Goal: Task Accomplishment & Management: Use online tool/utility

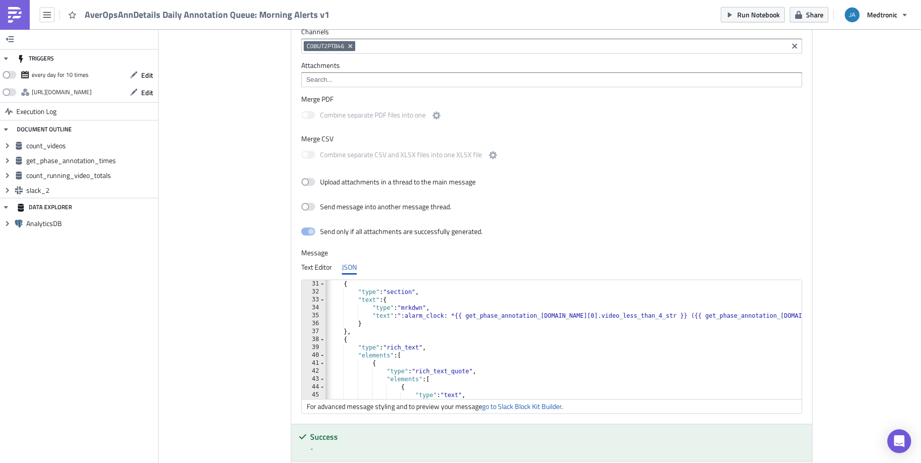
scroll to position [238, 0]
type textarea "{"
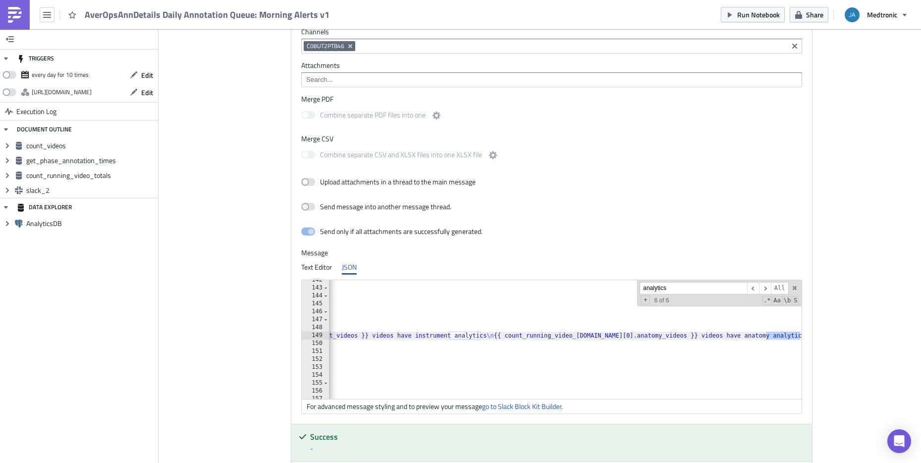
scroll to position [0, 605]
click at [659, 289] on input "analytics" at bounding box center [692, 288] width 107 height 12
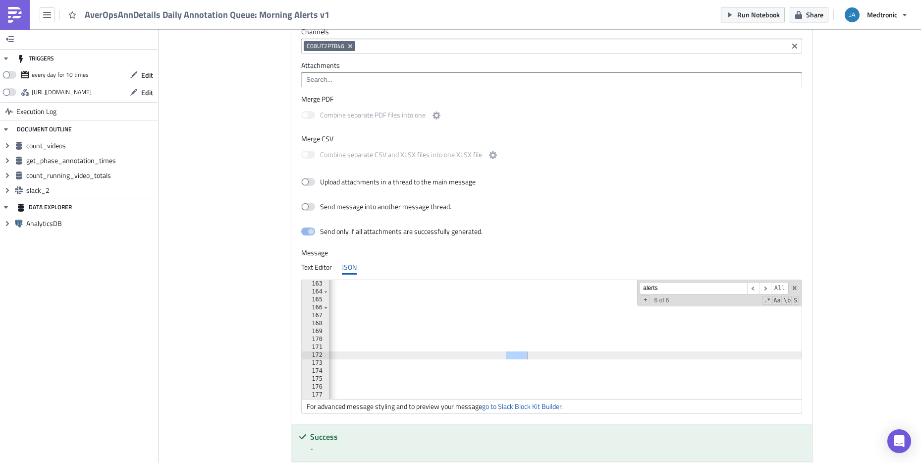
type input "alerts"
drag, startPoint x: 593, startPoint y: 354, endPoint x: 475, endPoint y: 352, distance: 117.9
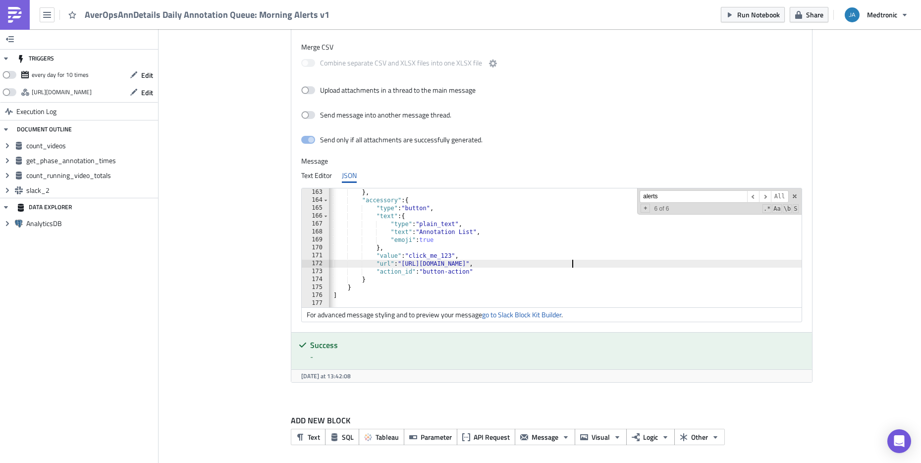
scroll to position [1256, 0]
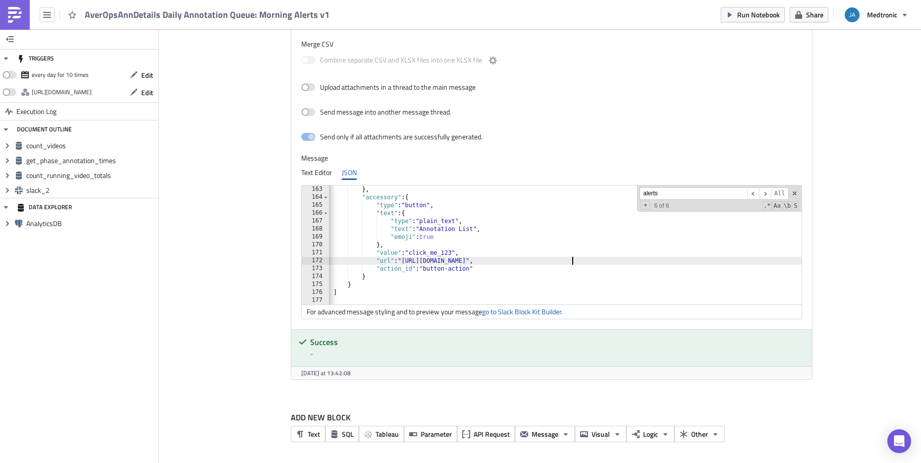
type textarea "},"
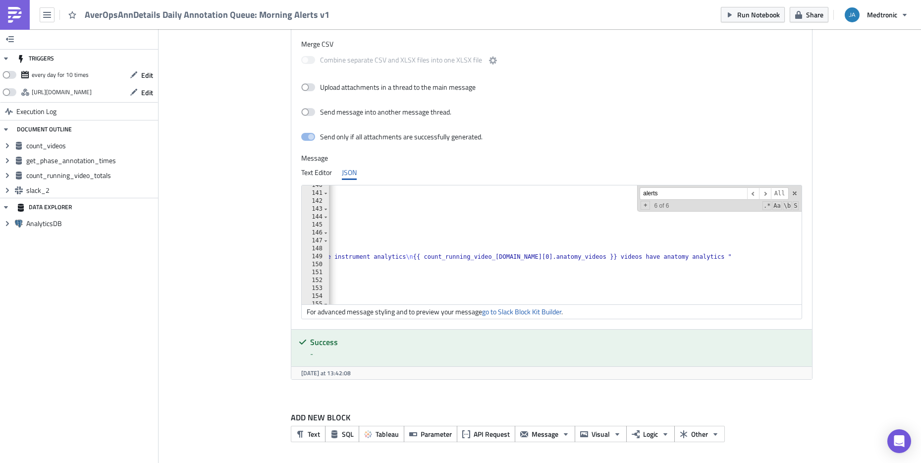
scroll to position [0, 840]
click at [685, 197] on input "alerts" at bounding box center [692, 193] width 107 height 12
click at [762, 193] on span "​" at bounding box center [765, 193] width 12 height 12
click at [762, 192] on span "​" at bounding box center [765, 193] width 12 height 12
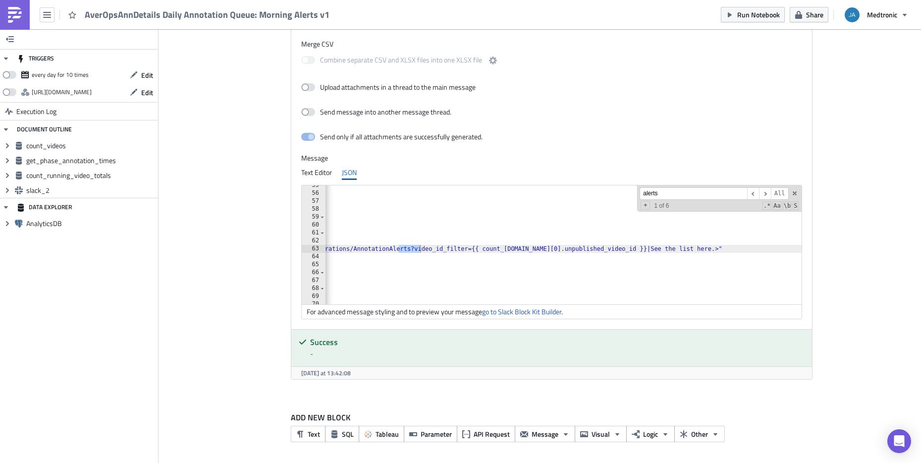
scroll to position [0, 1494]
